Goal: Information Seeking & Learning: Learn about a topic

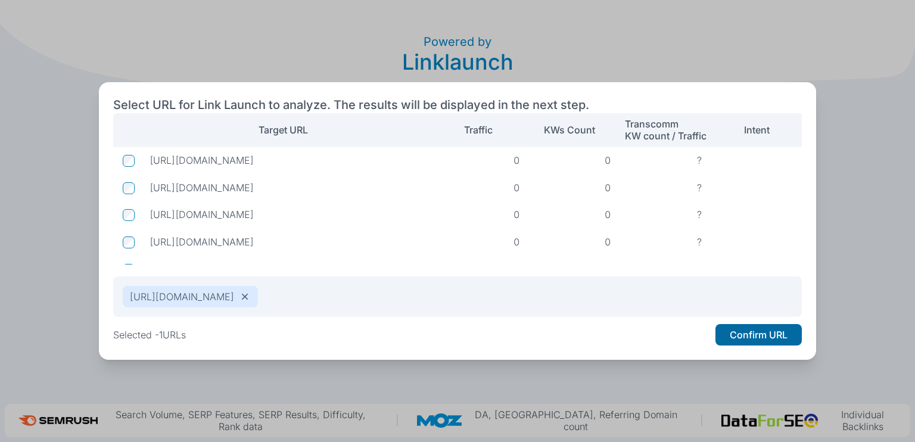
click at [759, 334] on button "Confirm URL" at bounding box center [758, 334] width 86 height 21
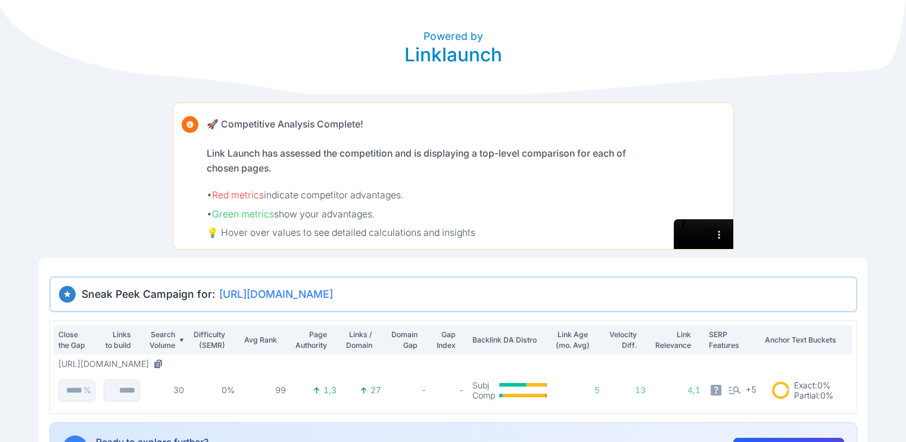
scroll to position [60, 0]
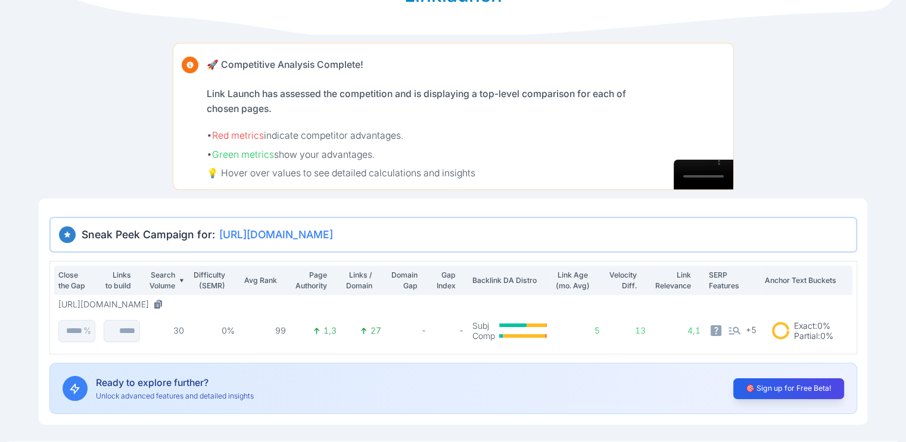
click at [396, 291] on p "Domain Gap" at bounding box center [403, 280] width 28 height 21
click at [393, 291] on p "Domain Gap" at bounding box center [403, 280] width 28 height 21
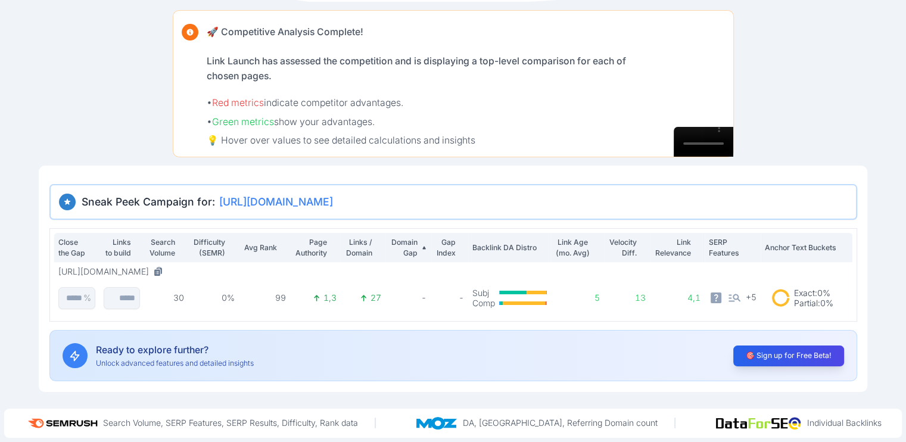
scroll to position [171, 0]
click at [126, 266] on button "https://ostrovni-elektrarny.cz/" at bounding box center [113, 271] width 110 height 11
